Goal: Task Accomplishment & Management: Manage account settings

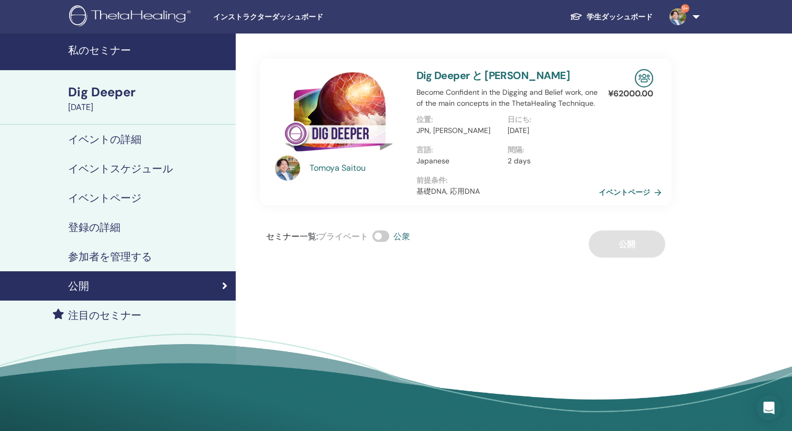
click at [109, 229] on h4 "登録の詳細" at bounding box center [94, 227] width 52 height 13
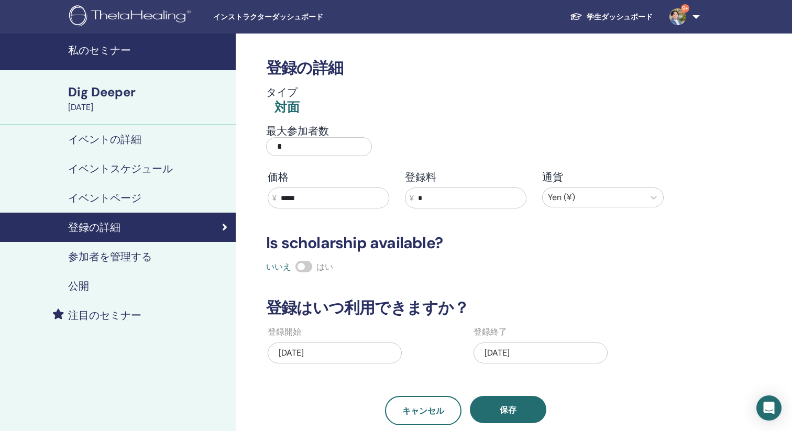
click at [109, 256] on h4 "参加者を管理する" at bounding box center [110, 256] width 84 height 13
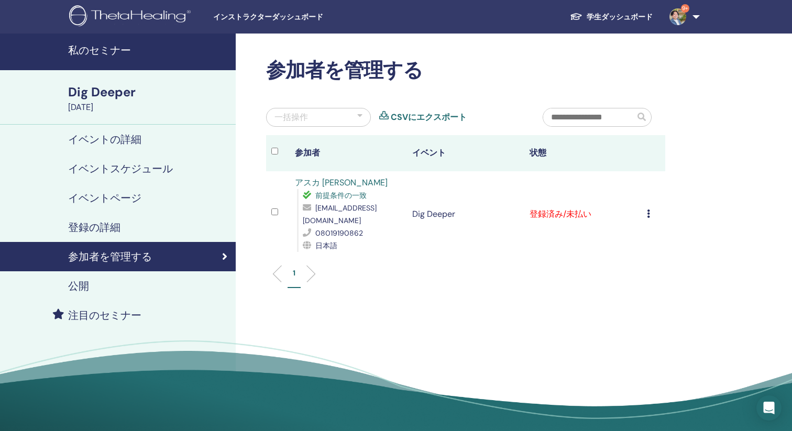
click at [650, 209] on div "登録をキャンセルする 自動認証しない 有料としてマーク 未払いとしてマーク 不在としてマーク 完了して認定する 証明書のダウンロード" at bounding box center [653, 214] width 13 height 13
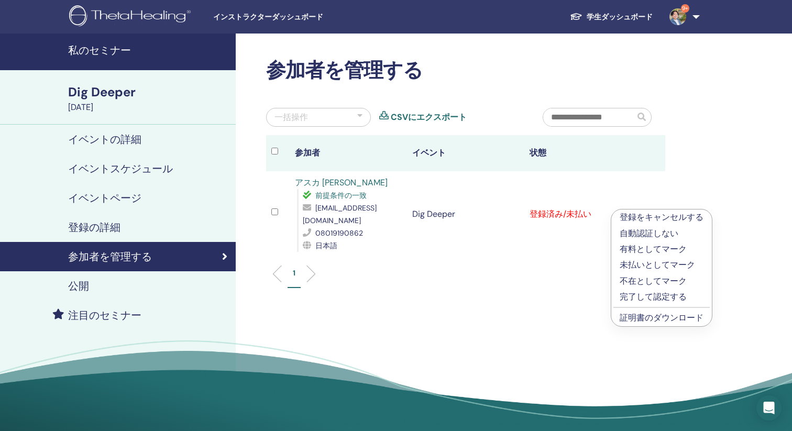
click at [664, 318] on link "証明書のダウンロード" at bounding box center [662, 317] width 84 height 11
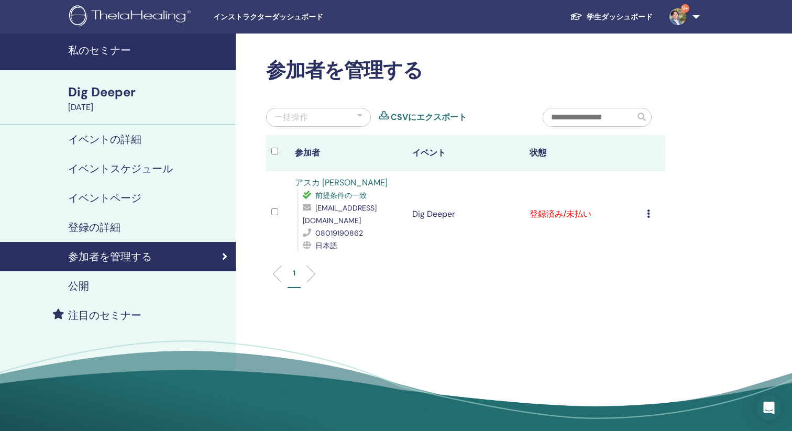
click at [648, 210] on icon at bounding box center [648, 214] width 3 height 8
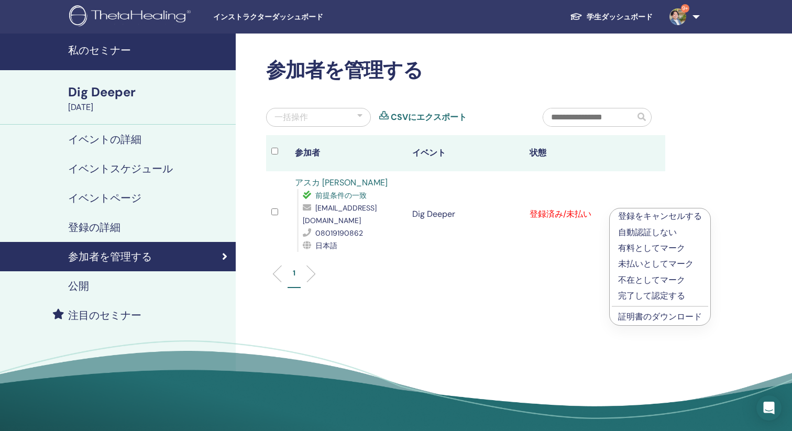
click at [655, 319] on link "証明書のダウンロード" at bounding box center [660, 316] width 84 height 11
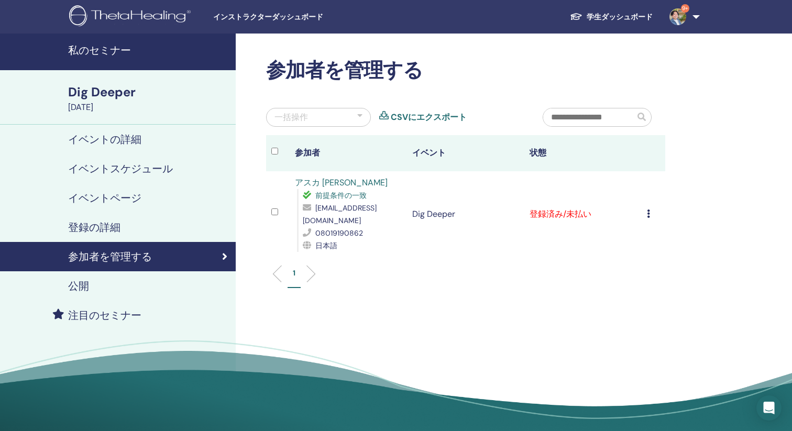
click at [647, 210] on icon at bounding box center [648, 214] width 3 height 8
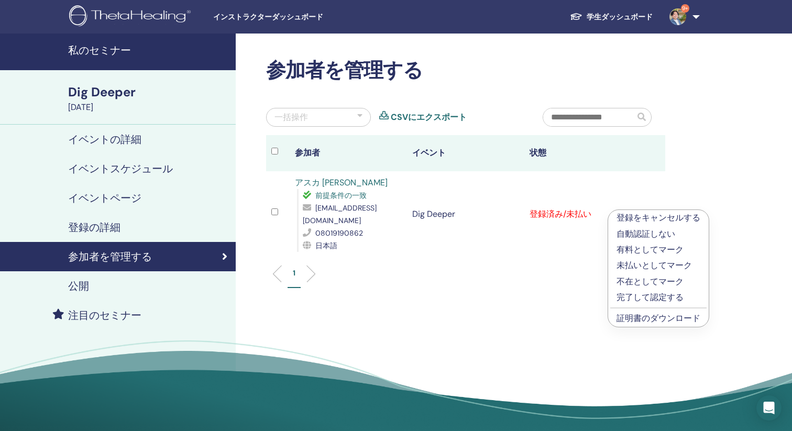
click at [654, 298] on p "完了して認定する" at bounding box center [658, 297] width 84 height 13
